Goal: Use online tool/utility: Utilize a website feature to perform a specific function

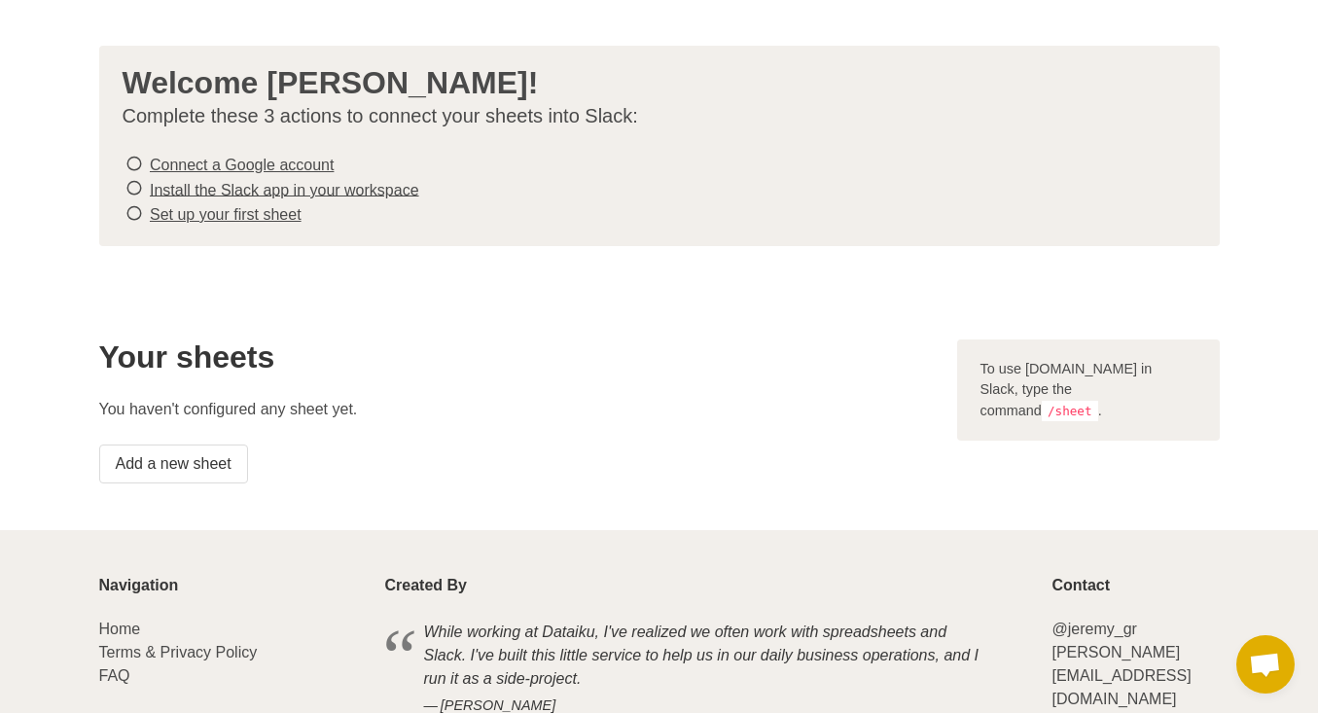
scroll to position [81, 0]
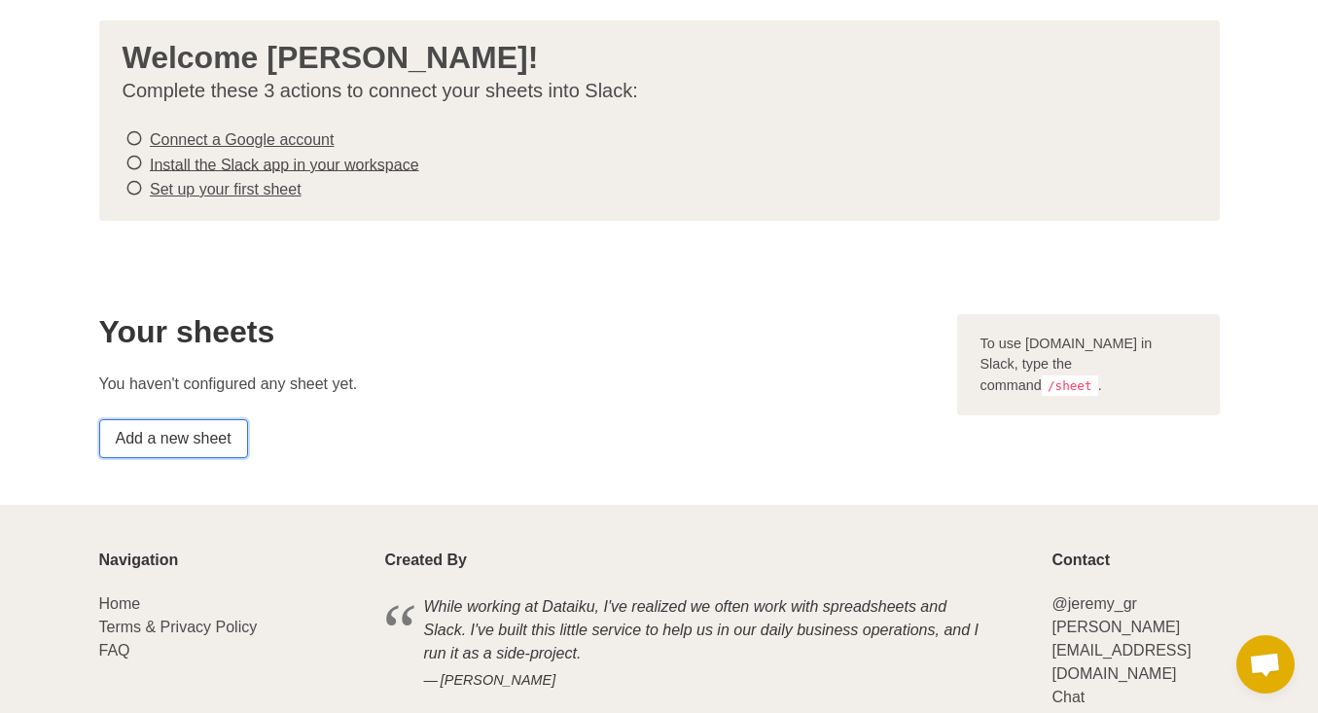
click at [168, 435] on link "Add a new sheet" at bounding box center [173, 438] width 149 height 39
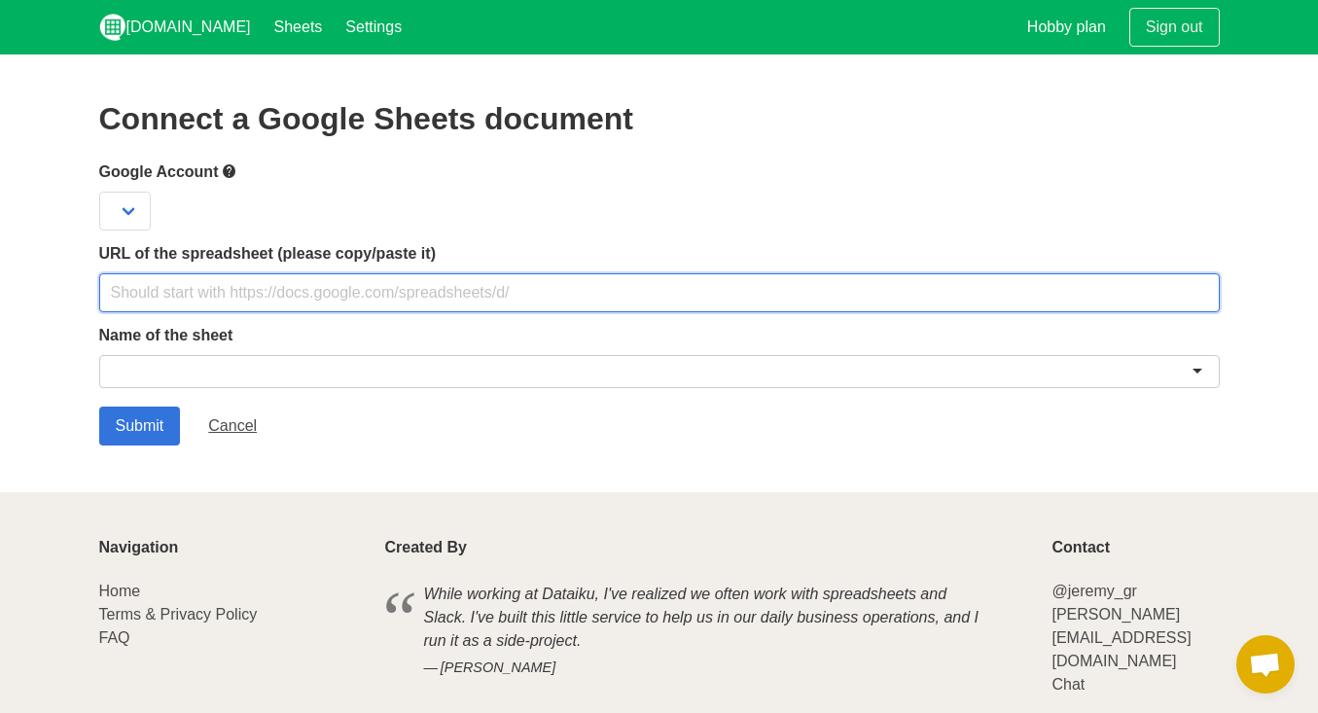
click at [169, 290] on input "text" at bounding box center [659, 292] width 1121 height 39
paste input "[URL][DOMAIN_NAME]"
type input "[URL][DOMAIN_NAME]"
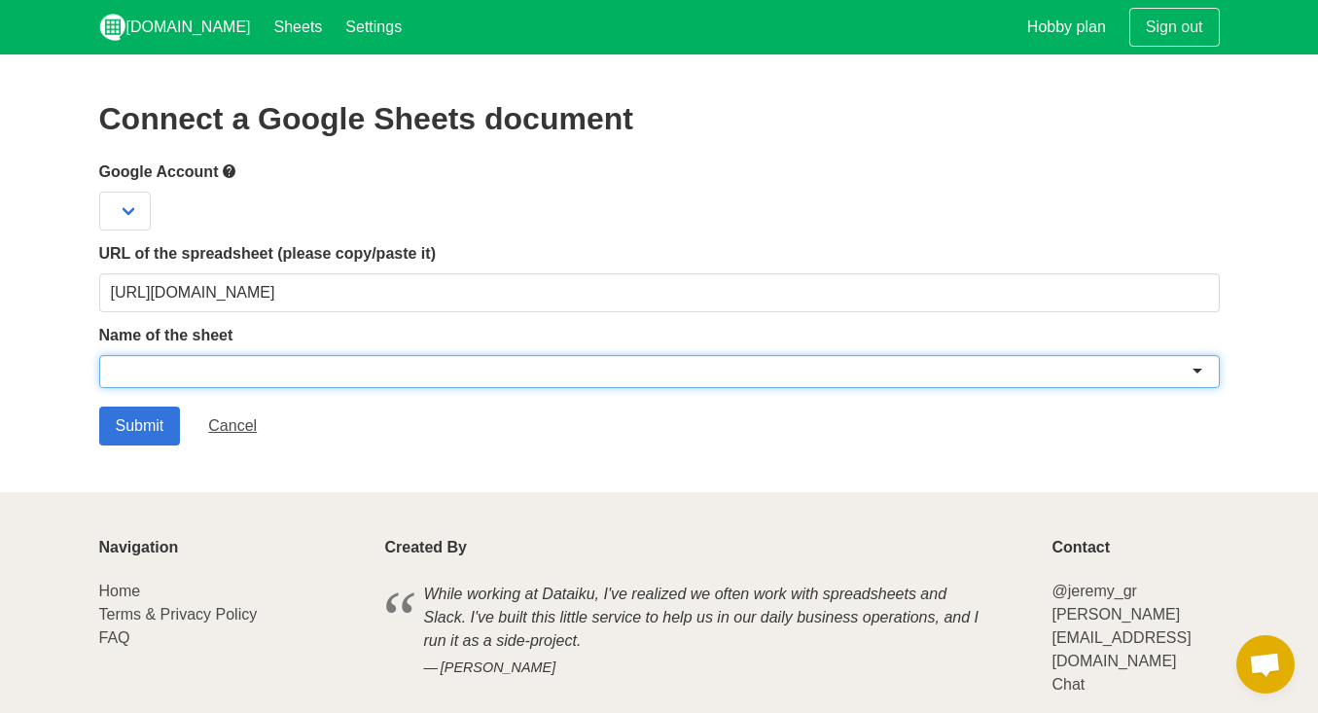
click at [242, 376] on div at bounding box center [659, 371] width 1121 height 33
paste input "TLV Legal Request Tracker"
type input "TLV Legal Request Tracker"
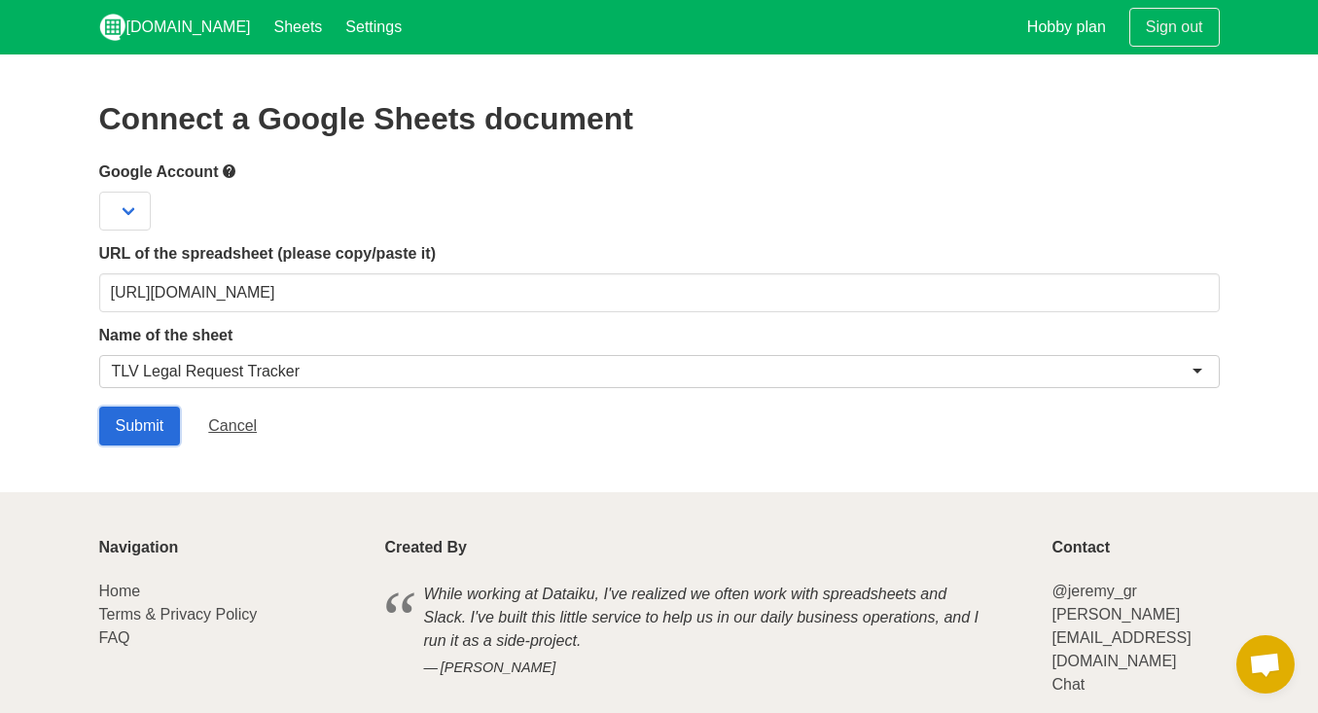
click at [142, 423] on input "Submit" at bounding box center [140, 426] width 82 height 39
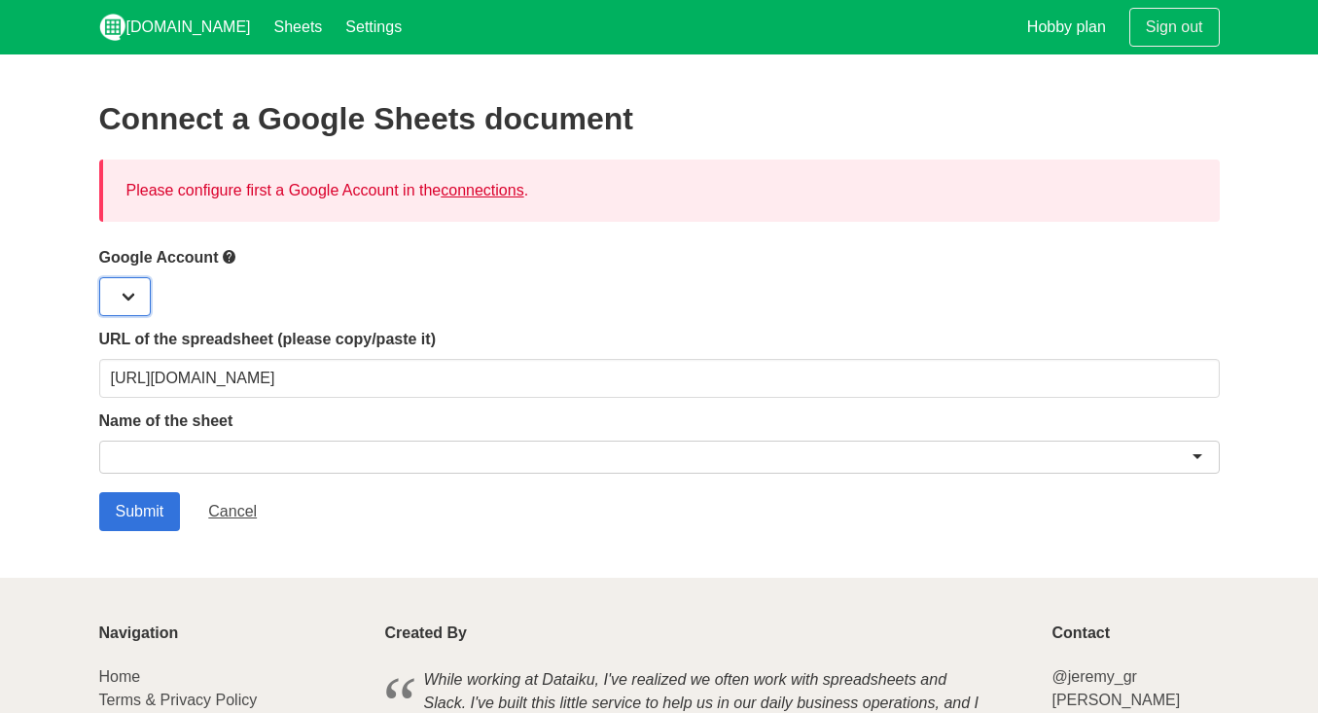
click at [135, 287] on select at bounding box center [125, 296] width 52 height 39
click at [132, 297] on select at bounding box center [125, 296] width 52 height 39
click at [512, 297] on div at bounding box center [659, 296] width 1121 height 39
click at [500, 191] on link "connections" at bounding box center [482, 190] width 83 height 17
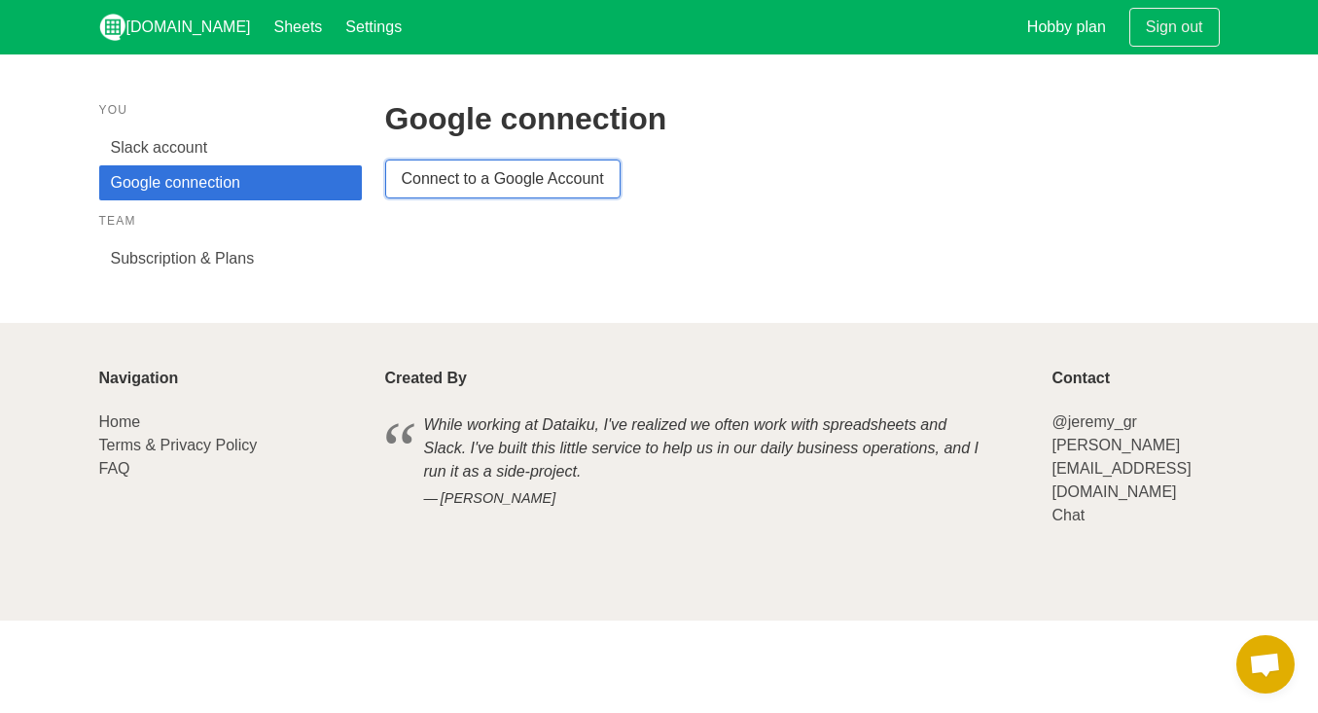
click at [524, 182] on link "Connect to a Google Account" at bounding box center [502, 179] width 235 height 39
